Goal: Ask a question

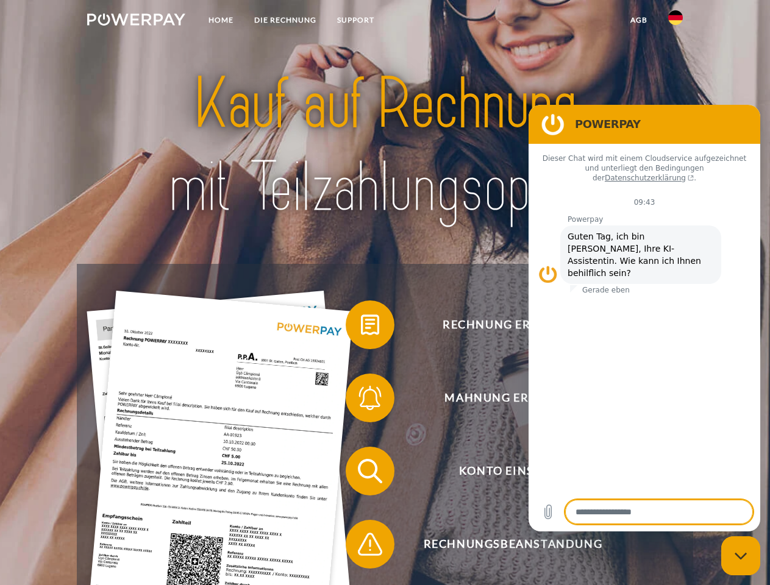
click at [136, 21] on img at bounding box center [136, 19] width 98 height 12
click at [675, 21] on img at bounding box center [675, 17] width 15 height 15
click at [638, 20] on link "agb" at bounding box center [639, 20] width 38 height 22
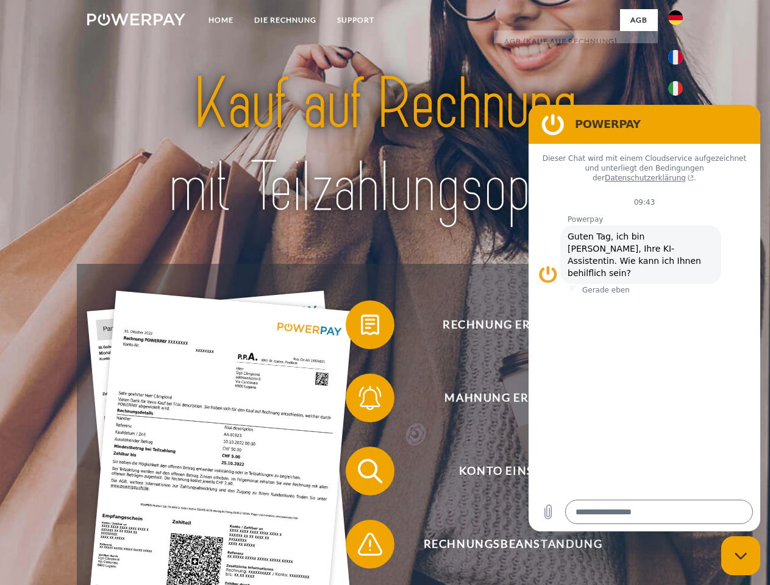
click at [361, 327] on span at bounding box center [351, 324] width 61 height 61
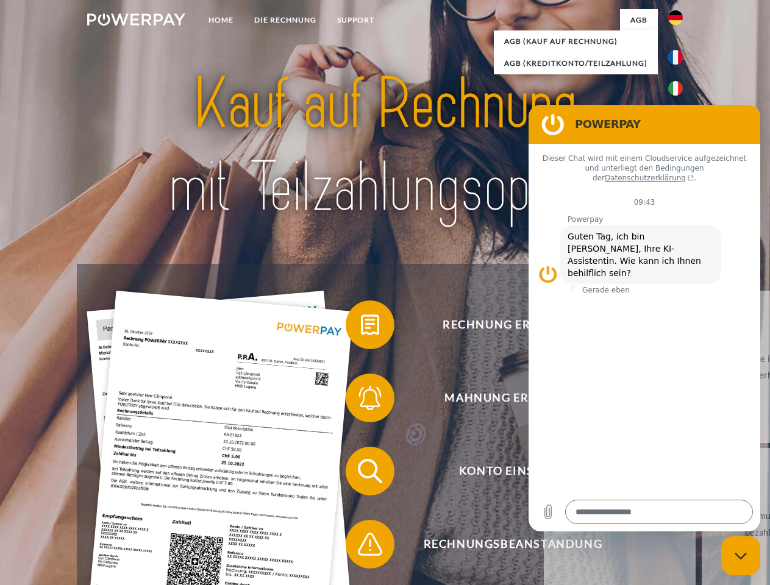
click at [544, 400] on link "zurück" at bounding box center [620, 367] width 152 height 152
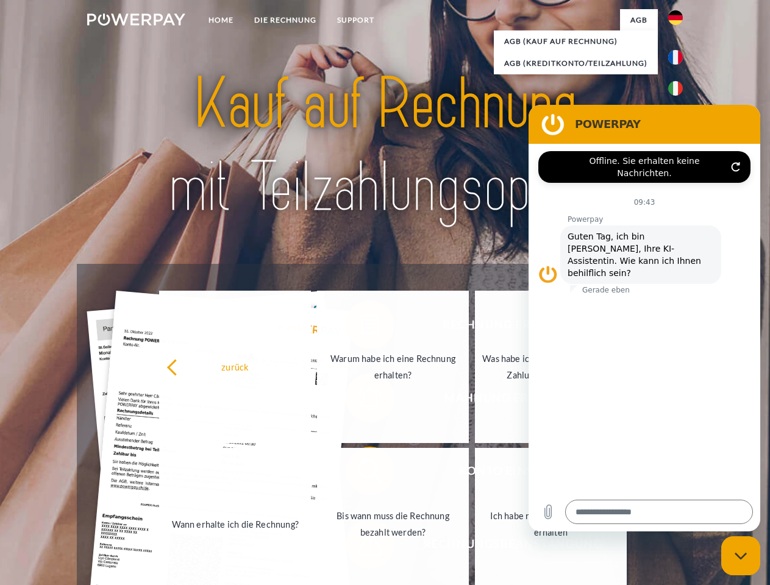
click at [311, 473] on link "Wann erhalte ich die Rechnung?" at bounding box center [235, 524] width 152 height 152
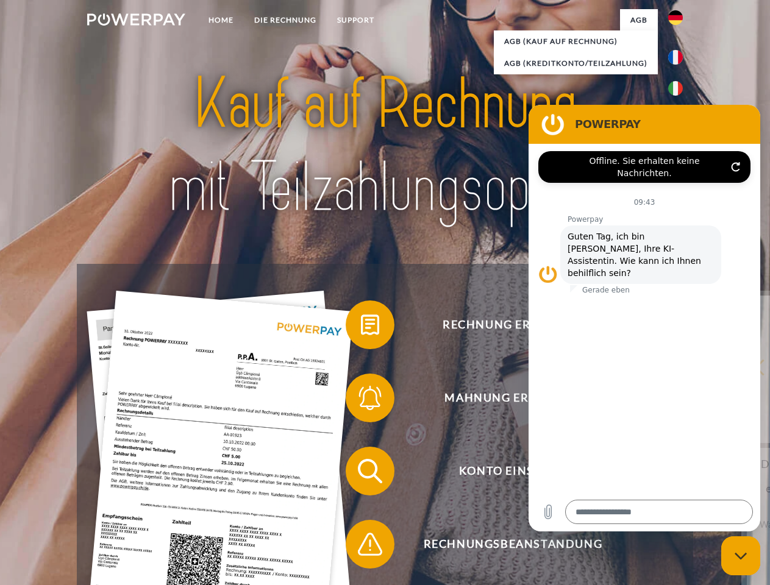
click at [361, 547] on span at bounding box center [351, 544] width 61 height 61
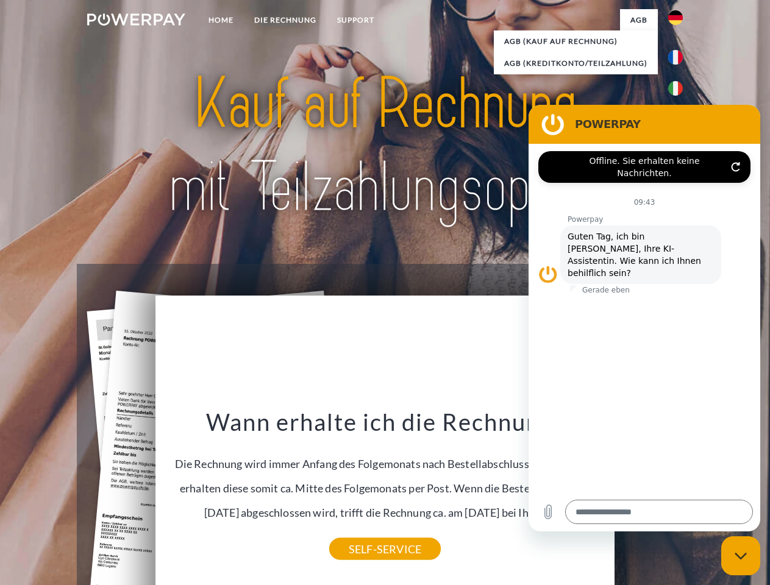
click at [740, 556] on icon "Messaging-Fenster schließen" at bounding box center [740, 556] width 13 height 8
type textarea "*"
